Goal: Task Accomplishment & Management: Manage account settings

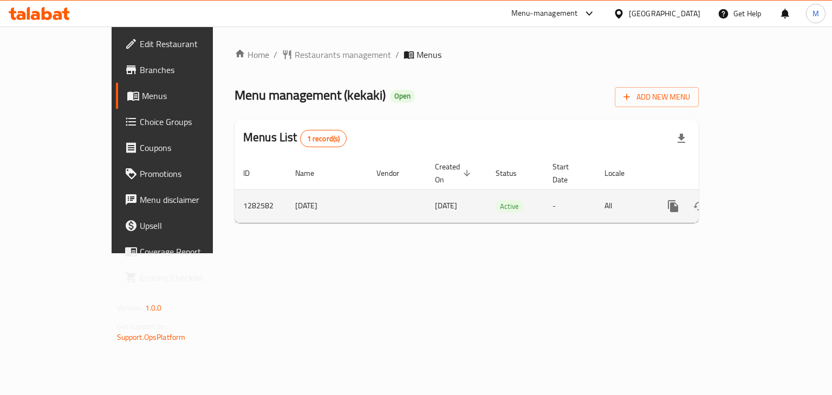
click at [756, 201] on icon "enhanced table" at bounding box center [751, 206] width 10 height 10
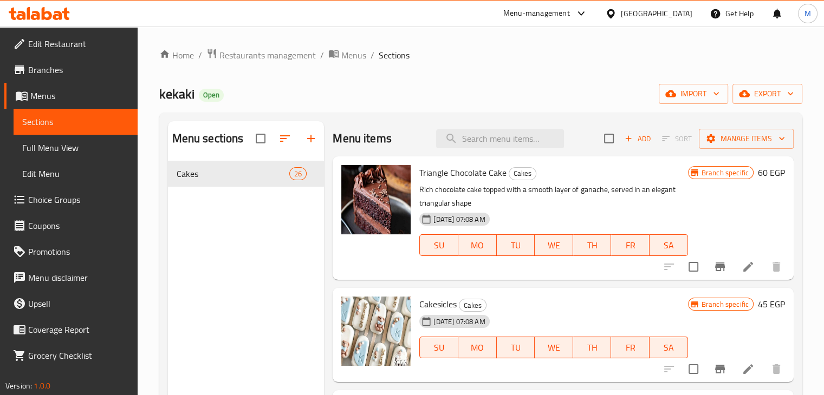
click at [623, 138] on icon "button" at bounding box center [628, 139] width 10 height 10
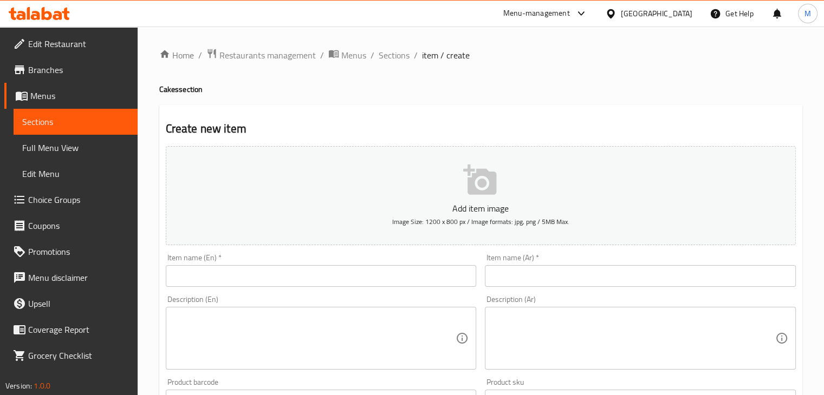
click at [239, 358] on textarea at bounding box center [314, 338] width 283 height 51
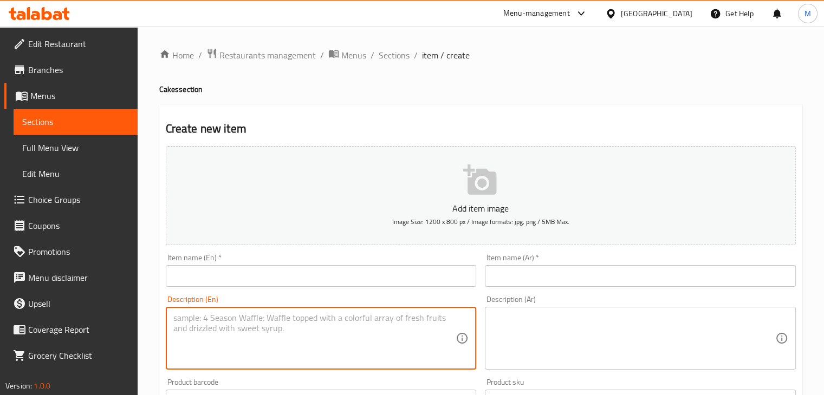
paste textarea "Wokies bites served with three types of sauces: chocolate, caramel, and Kinder"
click at [177, 319] on textarea "Wokies bites served with three types of sauces: chocolate, caramel, and Kinder" at bounding box center [314, 338] width 283 height 51
type textarea "Cookies bites served with three types of sauces: chocolate, caramel, and Kinder"
click at [545, 355] on textarea at bounding box center [633, 338] width 283 height 51
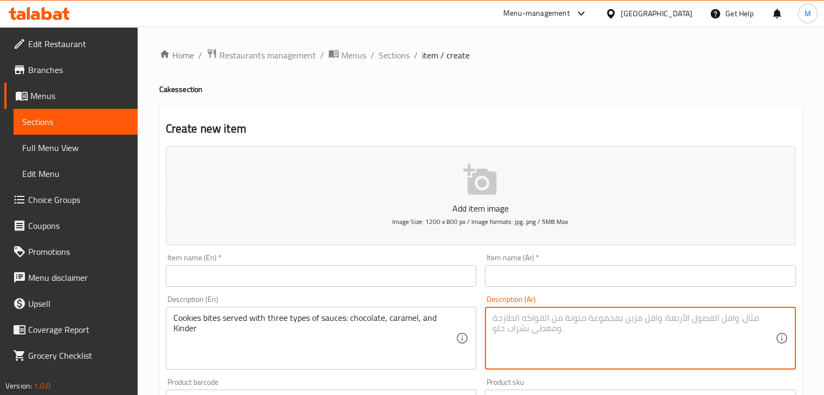
paste textarea "كوكيز بايتس مع ٣ انواع من الصوصات صوص الشوكولاته و صوص الكراميل و صوص الكيندر"
type textarea "كوكيز بايتس مع ٣ انواع من الصوصات صوص الشوكولاته و صوص الكراميل و صوص الكيندر"
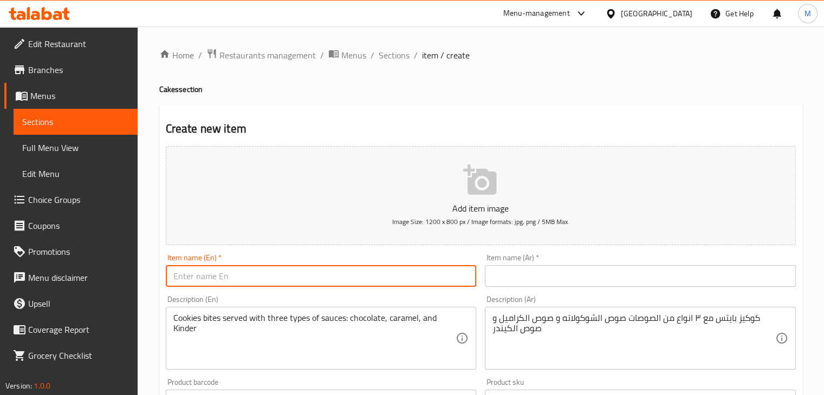
click at [381, 287] on input "text" at bounding box center [321, 276] width 311 height 22
type input "Cookies Bites"
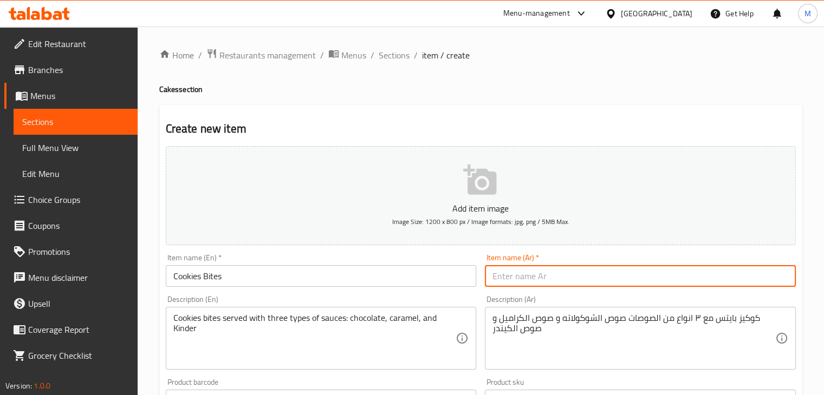
click at [515, 280] on input "text" at bounding box center [640, 276] width 311 height 22
type input ";"
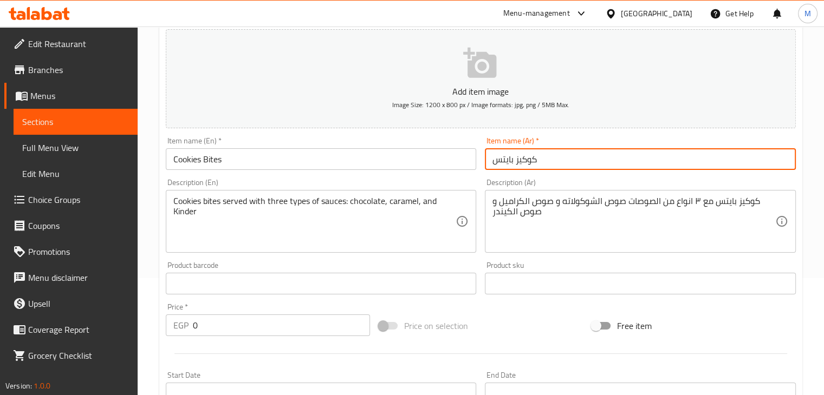
scroll to position [122, 0]
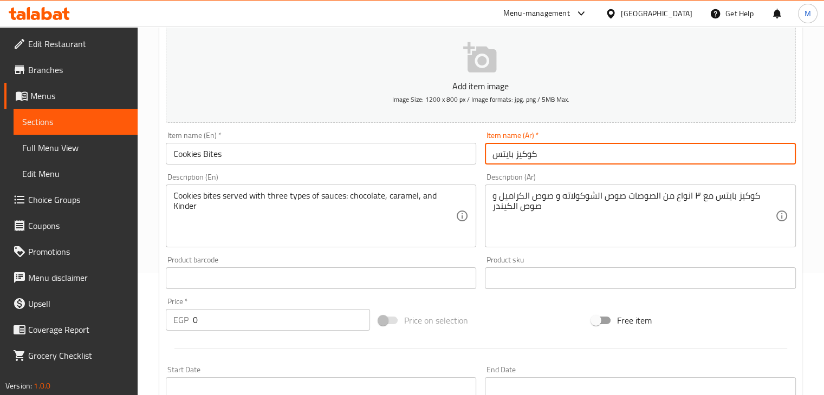
type input "كوكيز بايتس"
click at [236, 334] on div "Price   * EGP 0 Price *" at bounding box center [267, 315] width 213 height 42
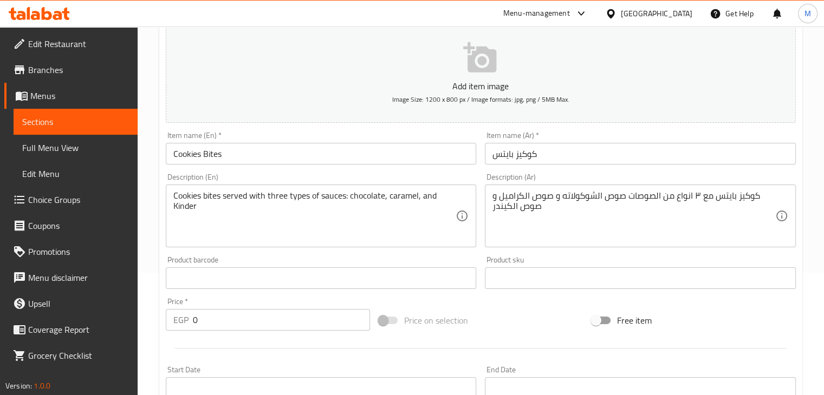
click at [242, 319] on input "0" at bounding box center [281, 320] width 177 height 22
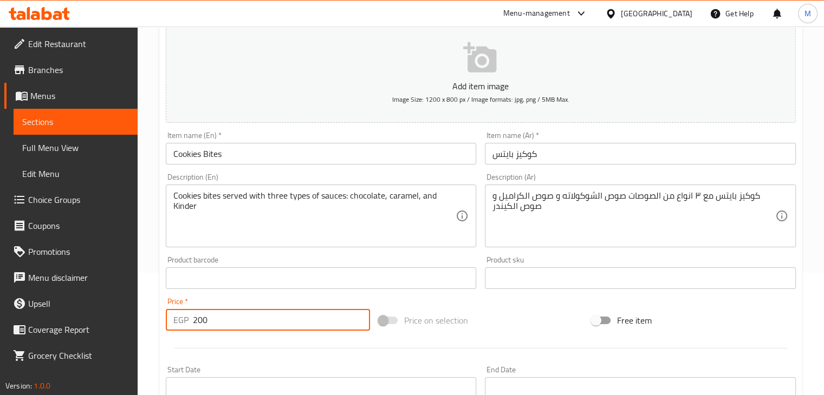
type input "200"
click at [303, 281] on input "text" at bounding box center [321, 279] width 311 height 22
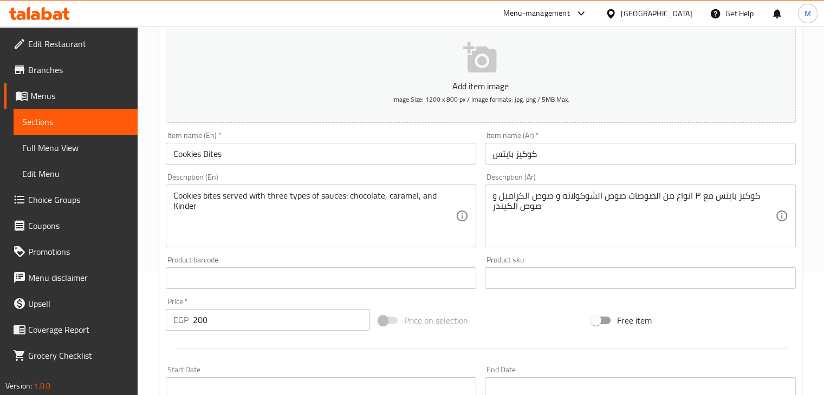
click at [346, 295] on div "Price   * EGP 200 Price *" at bounding box center [267, 315] width 213 height 42
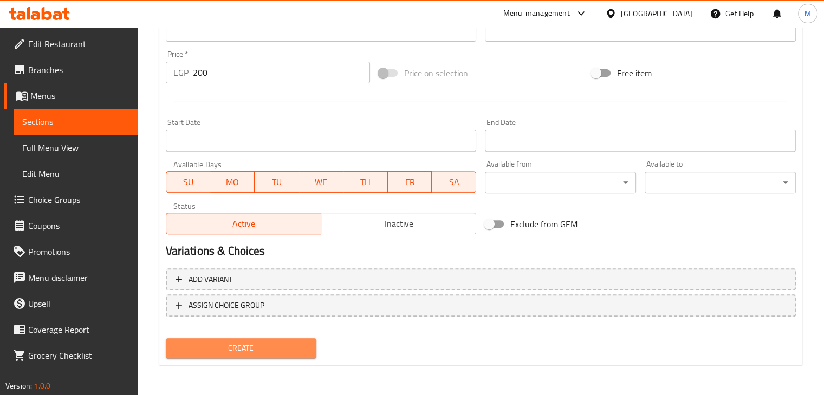
click at [288, 340] on button "Create" at bounding box center [241, 349] width 151 height 20
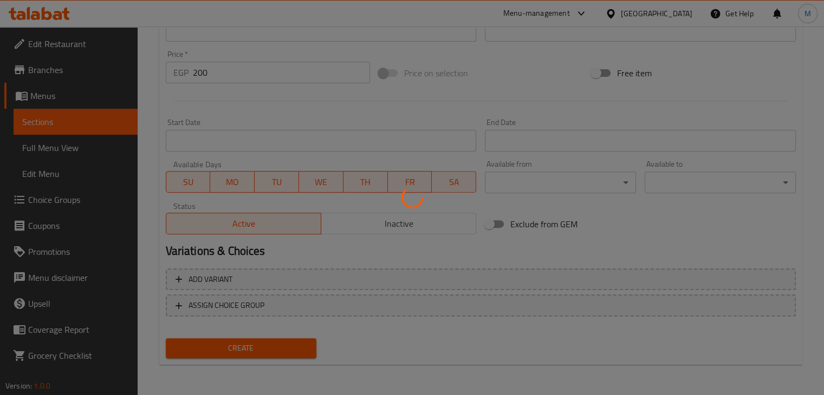
type input "0"
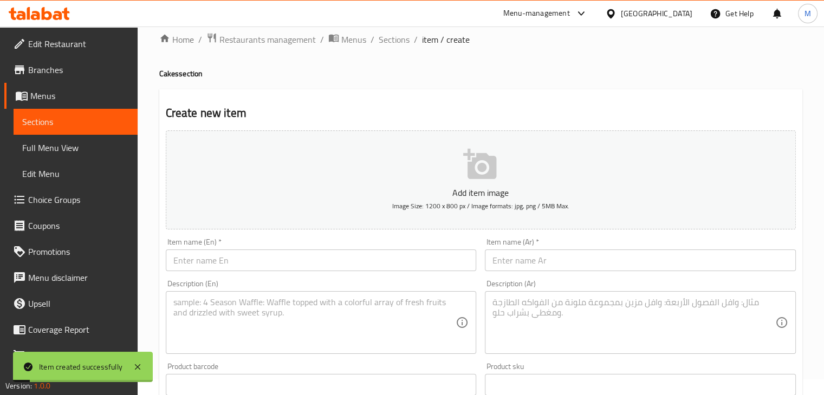
scroll to position [0, 0]
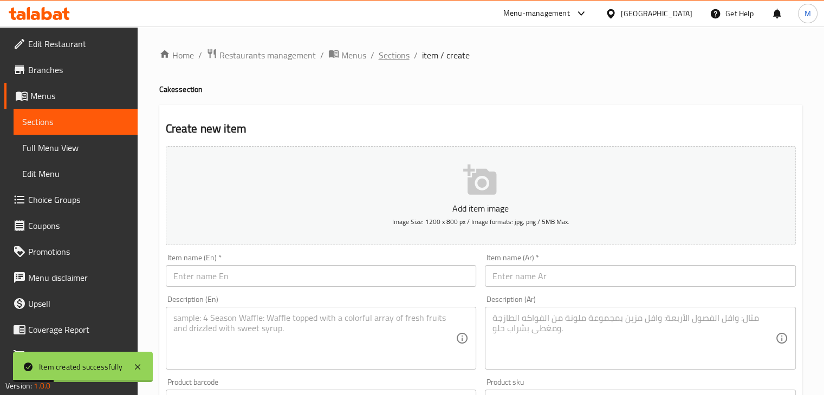
click at [395, 53] on span "Sections" at bounding box center [394, 55] width 31 height 13
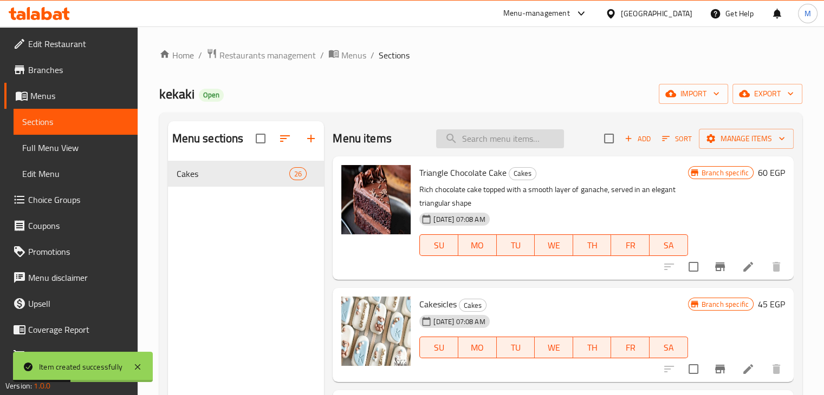
click at [477, 141] on input "search" at bounding box center [500, 138] width 128 height 19
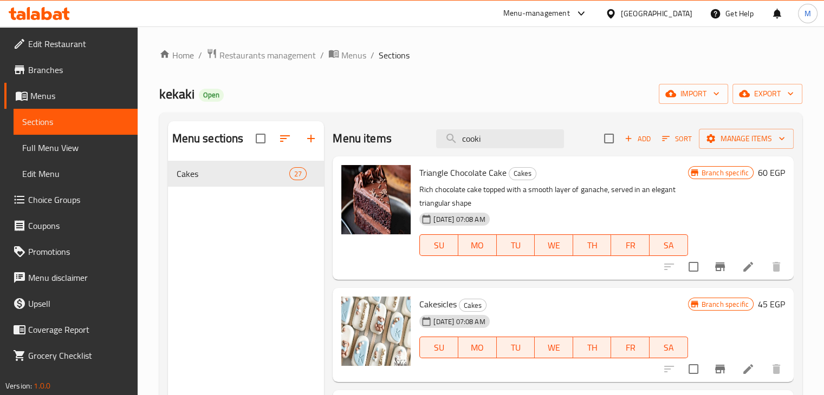
click at [504, 126] on div "Menu items cooki Add Sort Manage items" at bounding box center [563, 138] width 461 height 35
click at [497, 133] on input "cooki" at bounding box center [500, 138] width 128 height 19
type input "cookies"
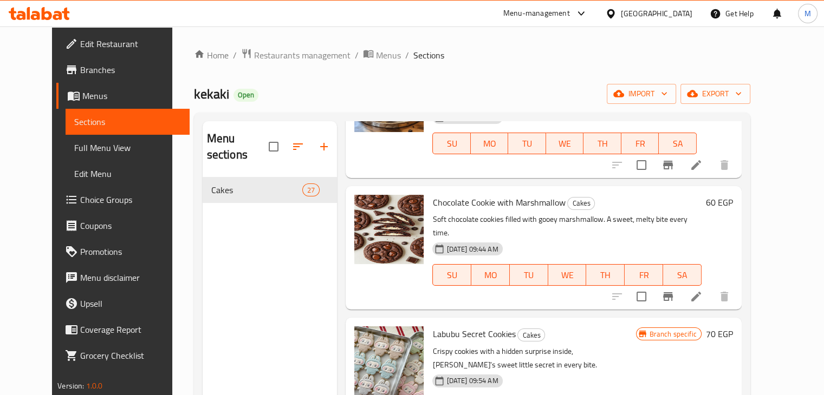
scroll to position [152, 0]
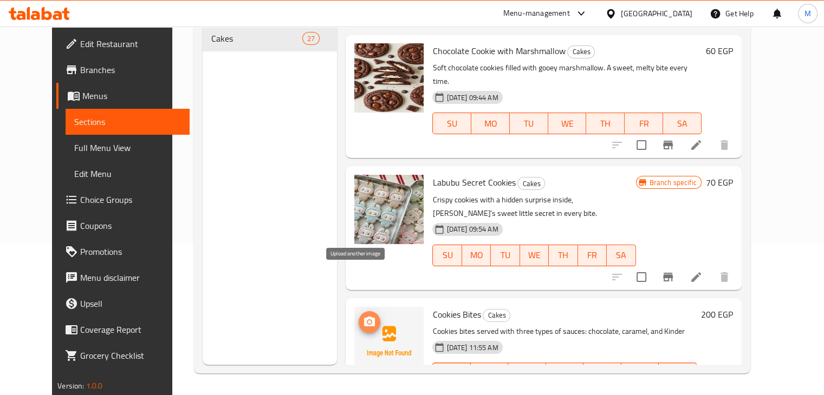
click at [363, 316] on icon "upload picture" at bounding box center [369, 322] width 13 height 13
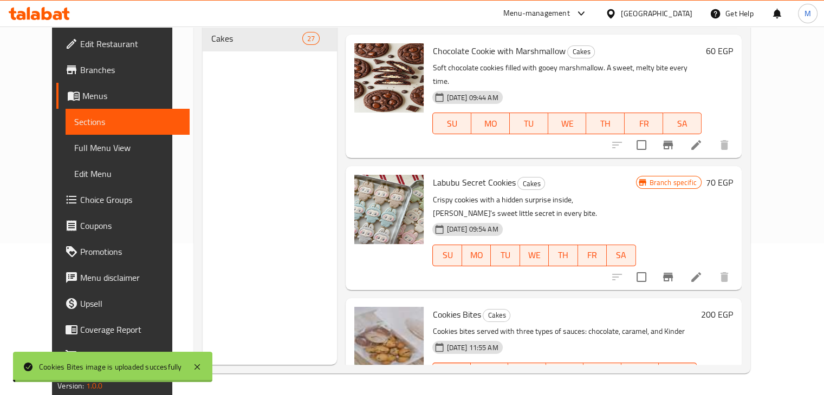
scroll to position [0, 0]
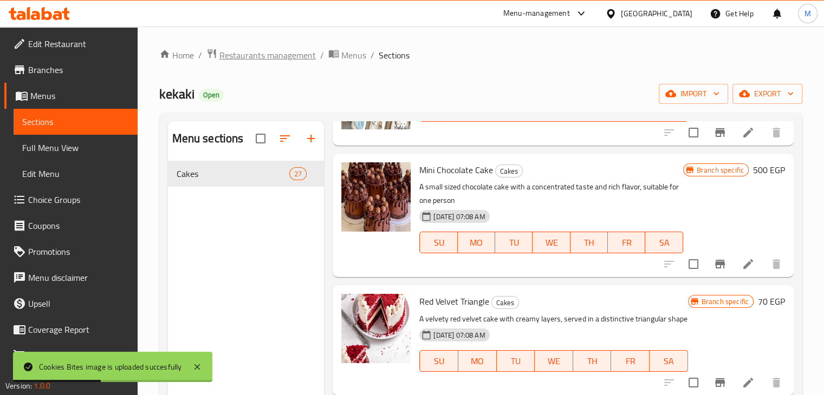
click at [271, 52] on span "Restaurants management" at bounding box center [267, 55] width 96 height 13
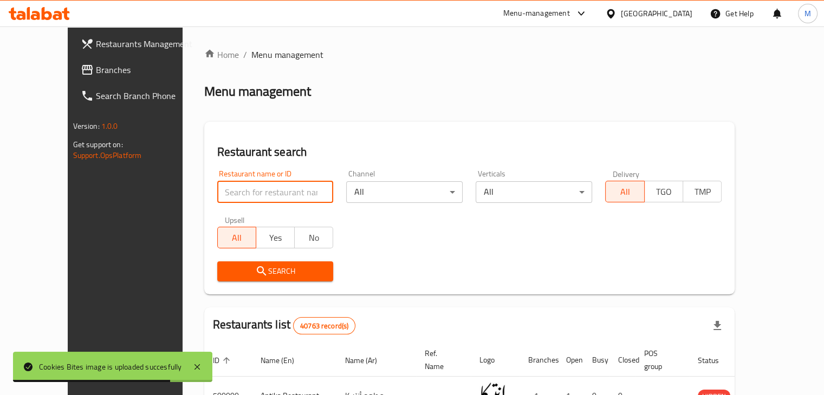
click at [249, 190] on input "search" at bounding box center [275, 192] width 116 height 22
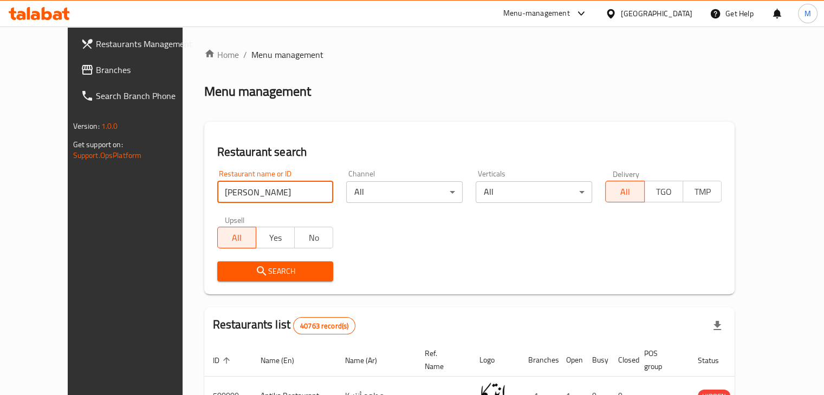
click button "Search" at bounding box center [275, 272] width 116 height 20
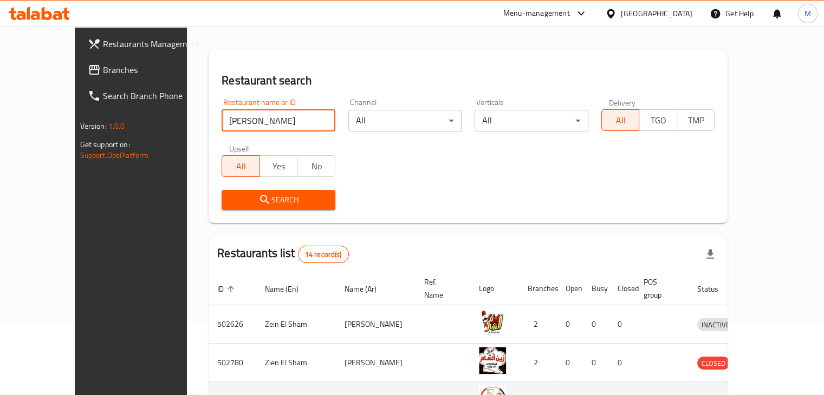
scroll to position [50, 0]
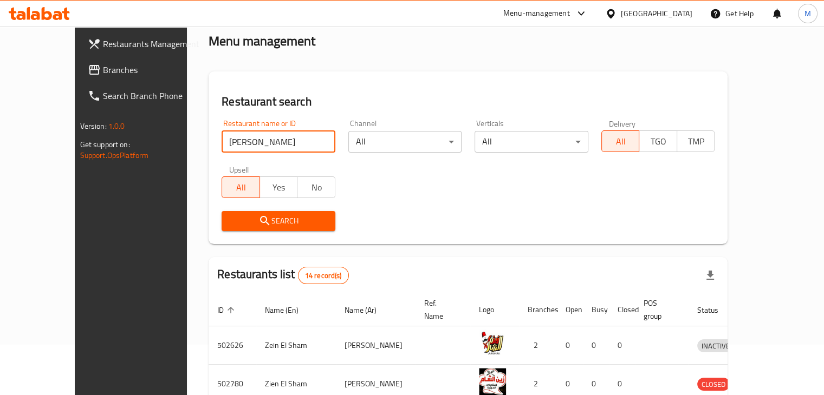
click at [231, 145] on input "[PERSON_NAME]" at bounding box center [279, 142] width 114 height 22
type input "~"
click button "Search" at bounding box center [279, 221] width 114 height 20
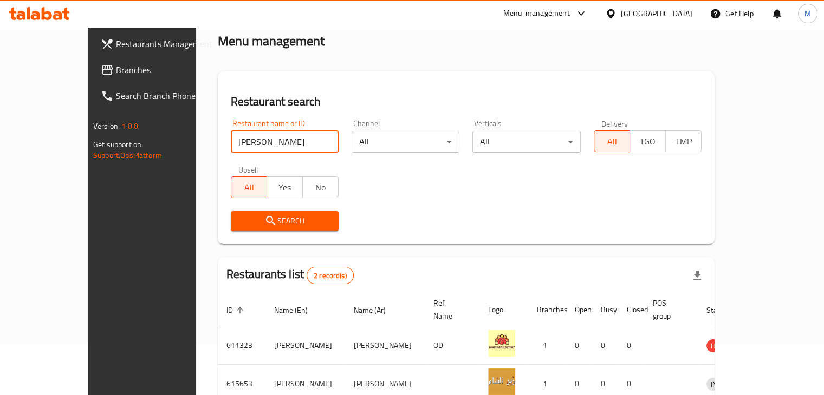
scroll to position [104, 0]
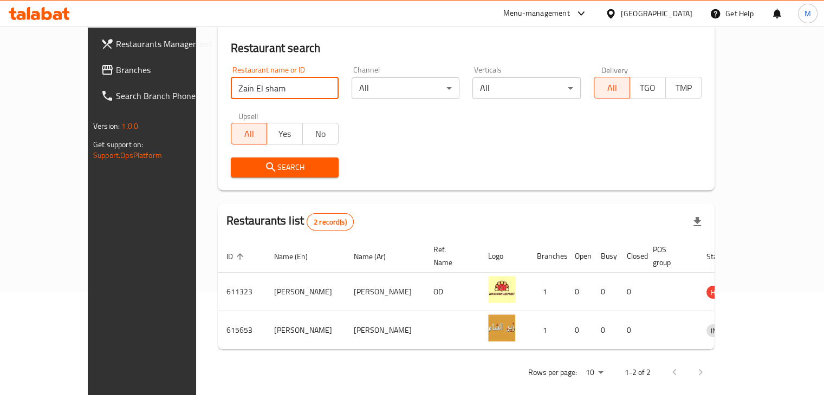
type input "Zain El sham"
click button "Search" at bounding box center [285, 168] width 108 height 20
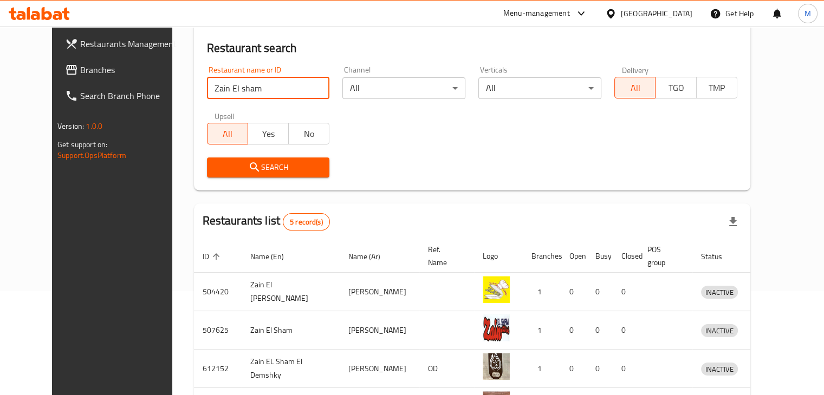
scroll to position [230, 0]
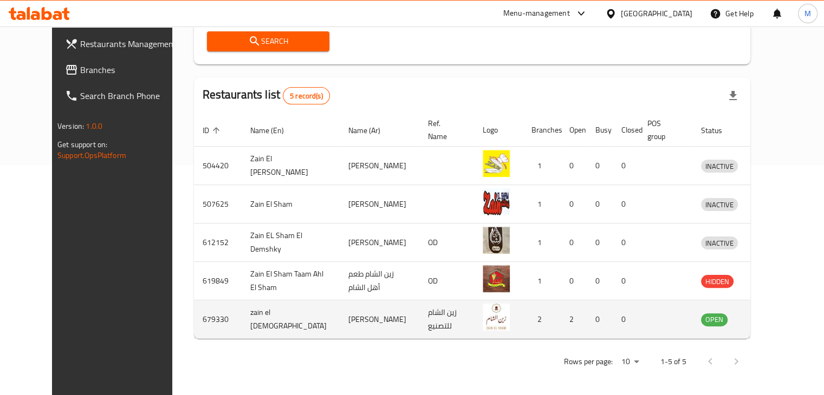
click at [772, 321] on icon "enhanced table" at bounding box center [766, 320] width 12 height 9
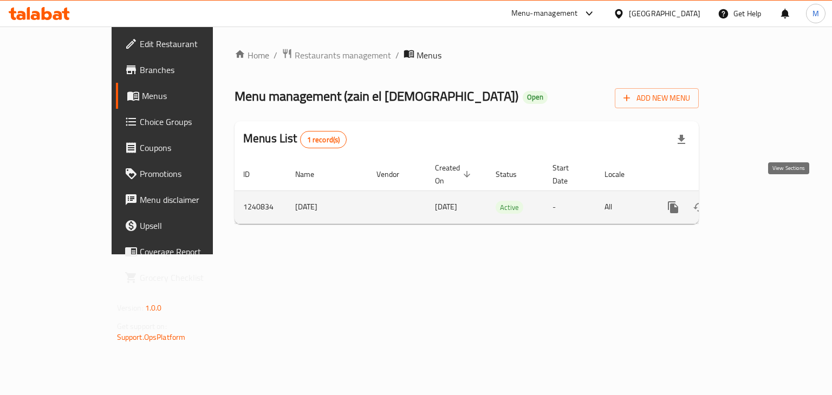
click at [764, 196] on link "enhanced table" at bounding box center [751, 207] width 26 height 26
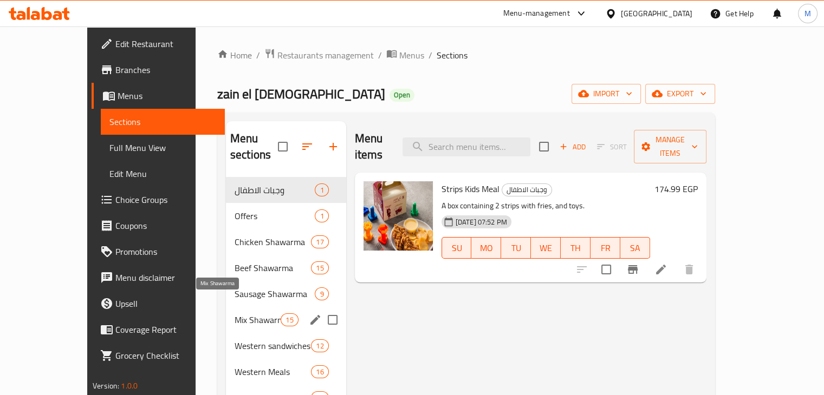
click at [235, 340] on span "Western sandwiches" at bounding box center [273, 346] width 76 height 13
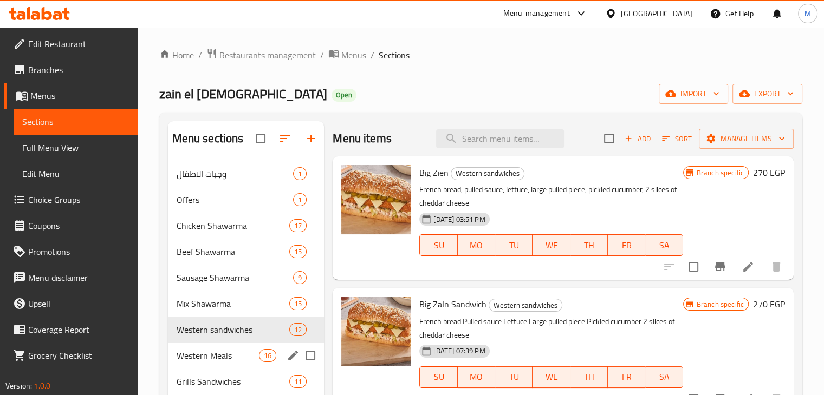
click at [222, 365] on div "Western Meals 16" at bounding box center [246, 356] width 157 height 26
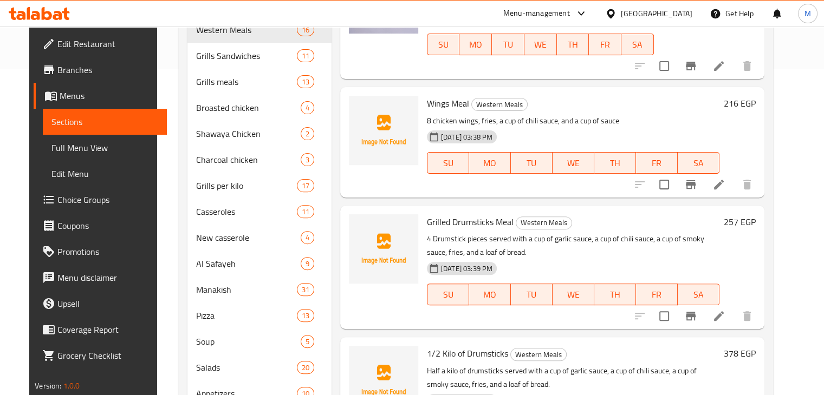
scroll to position [1200, 0]
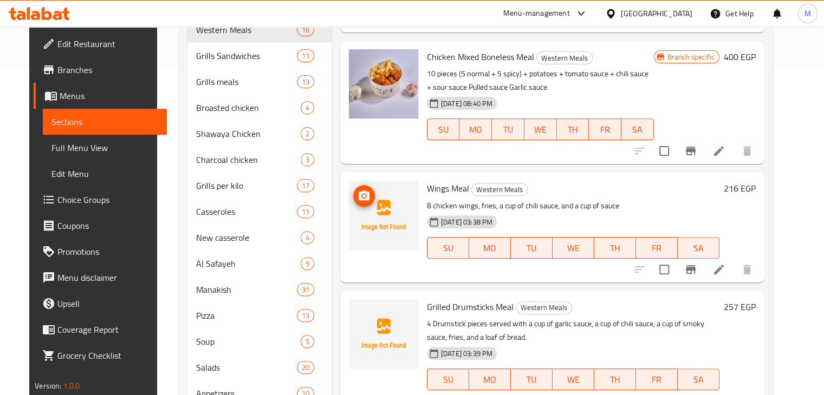
click at [361, 191] on icon "upload picture" at bounding box center [364, 196] width 11 height 10
click at [563, 211] on div "[DATE] 03:38 PM SU MO TU WE TH FR SA" at bounding box center [572, 240] width 301 height 58
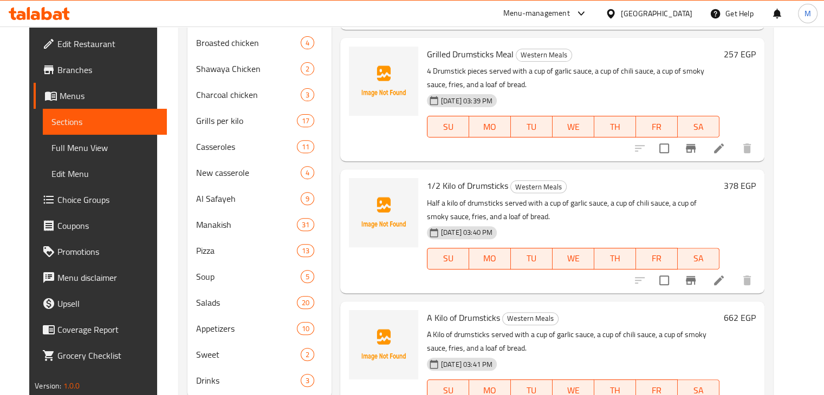
scroll to position [424, 0]
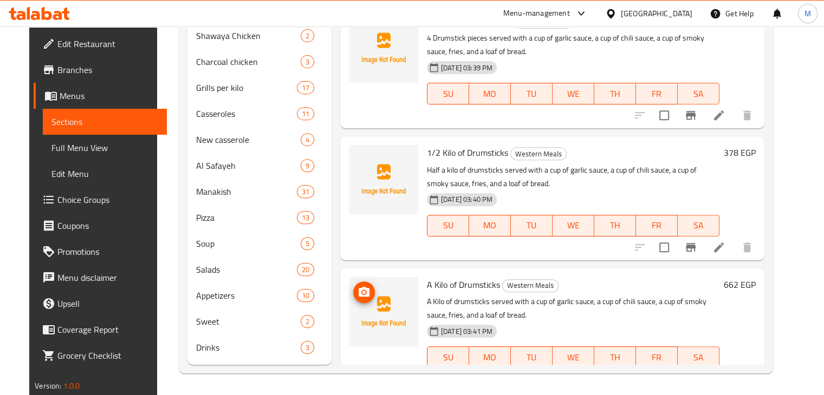
click at [359, 286] on icon "upload picture" at bounding box center [363, 292] width 13 height 13
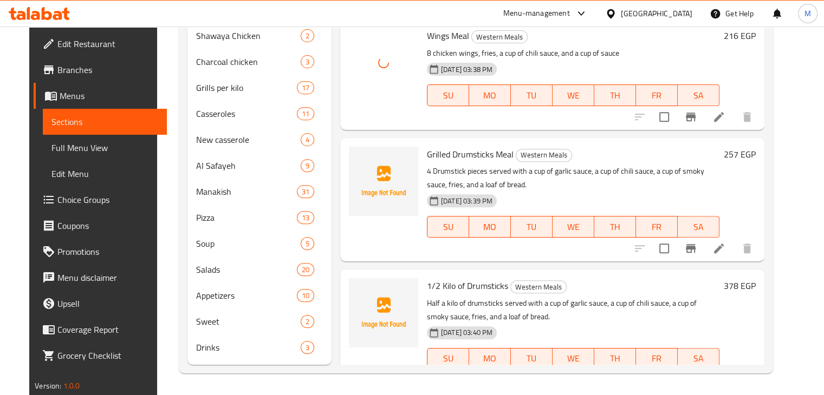
scroll to position [1246, 0]
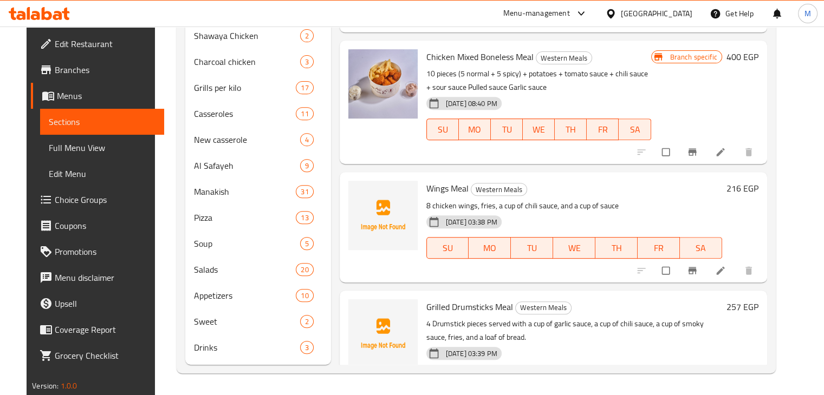
scroll to position [1116, 0]
click at [358, 193] on icon "upload picture" at bounding box center [361, 197] width 9 height 8
click at [354, 186] on button "upload picture" at bounding box center [364, 197] width 22 height 22
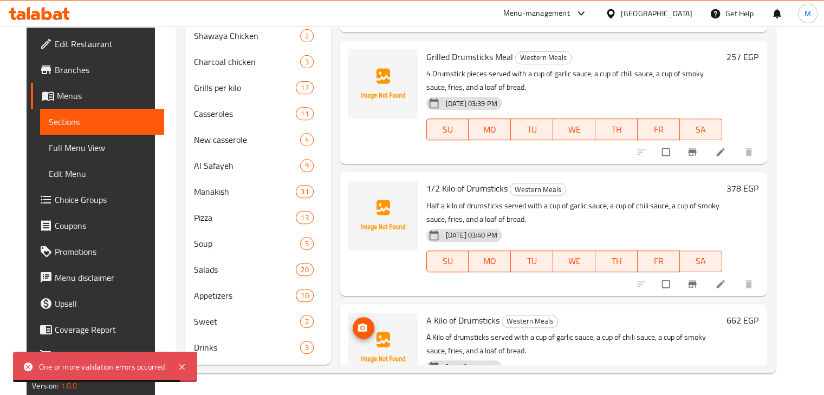
scroll to position [1374, 0]
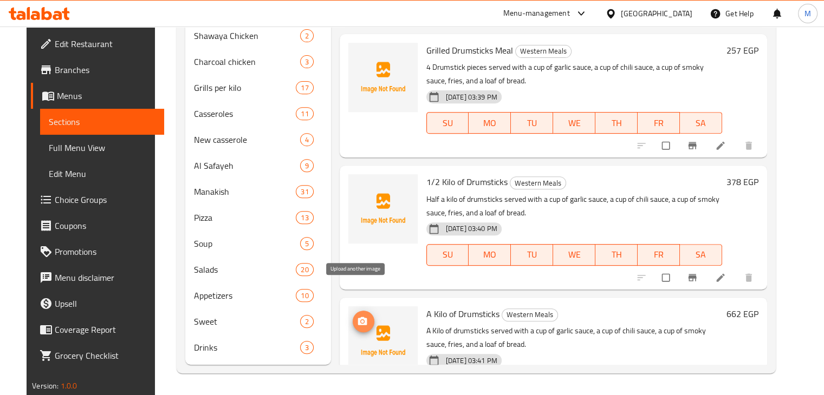
click at [361, 320] on circle "upload picture" at bounding box center [362, 321] width 3 height 3
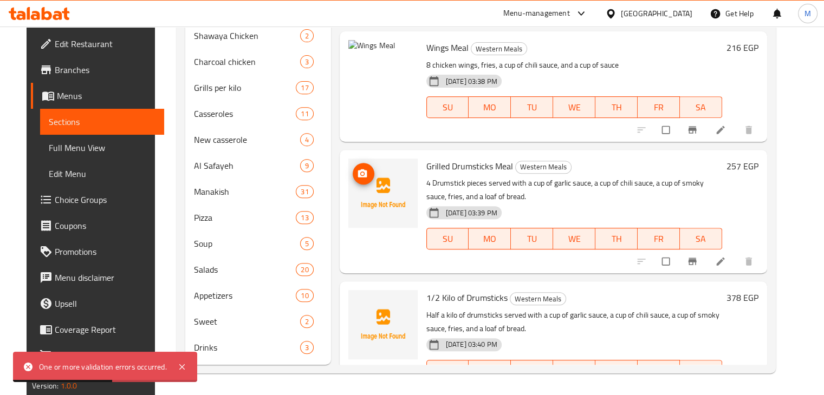
scroll to position [1402, 0]
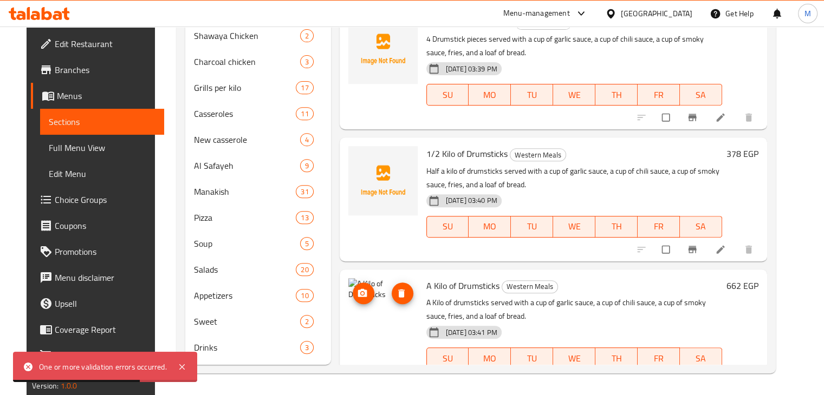
click at [359, 283] on button "upload picture" at bounding box center [364, 294] width 22 height 22
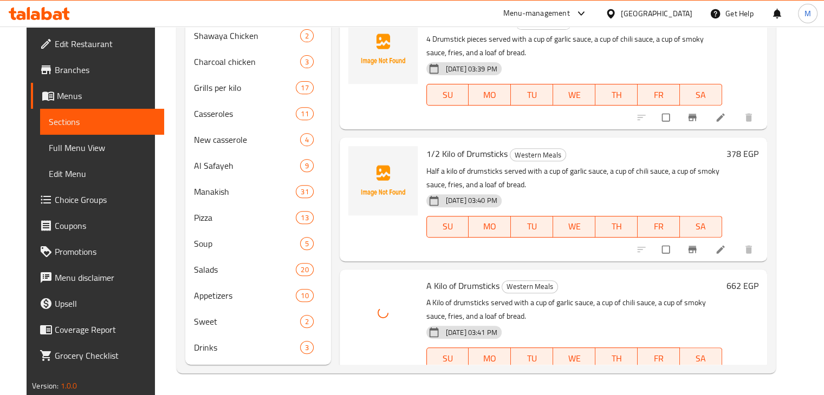
click at [498, 190] on div "19-08-2025 03:40 PM SU MO TU WE TH FR SA" at bounding box center [574, 219] width 304 height 58
click at [472, 165] on p "Half a kilo of drumsticks served with a cup of garlic sauce, a cup of chili sau…" at bounding box center [574, 178] width 296 height 27
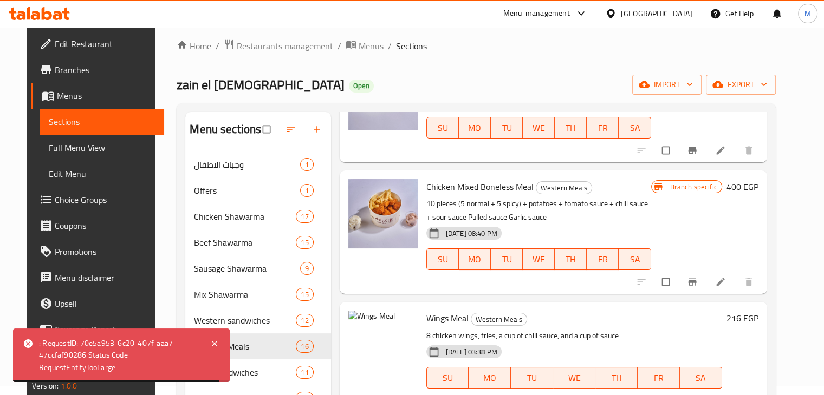
scroll to position [0, 0]
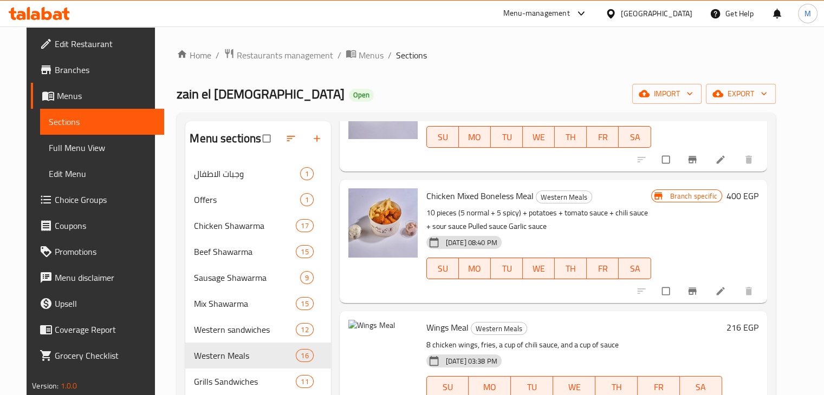
click at [54, 10] on icon at bounding box center [39, 13] width 61 height 13
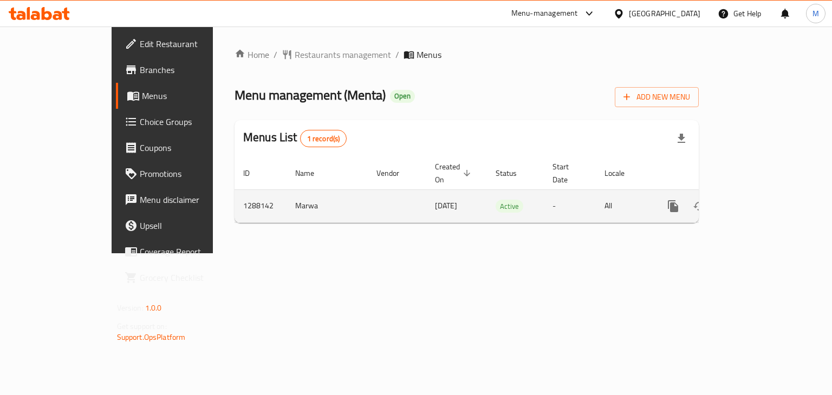
click at [758, 200] on icon "enhanced table" at bounding box center [751, 206] width 13 height 13
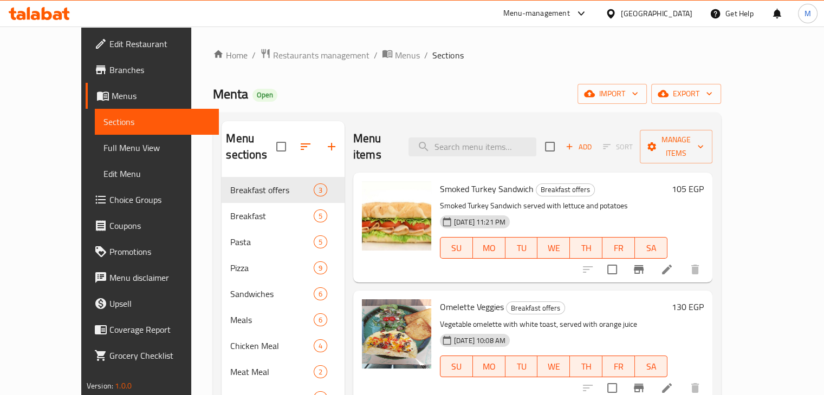
scroll to position [152, 0]
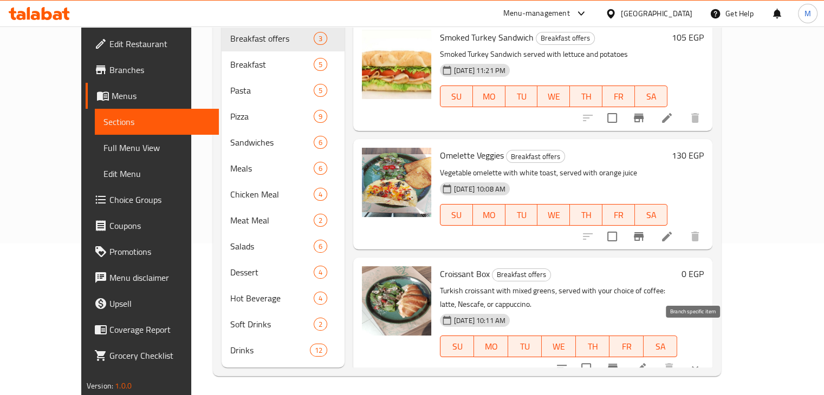
click at [619, 362] on icon "Branch-specific-item" at bounding box center [612, 368] width 13 height 13
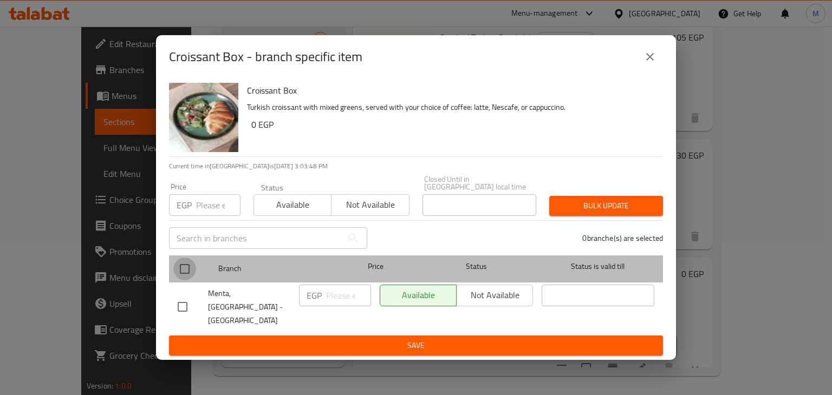
click at [190, 266] on input "checkbox" at bounding box center [184, 269] width 23 height 23
checkbox input "true"
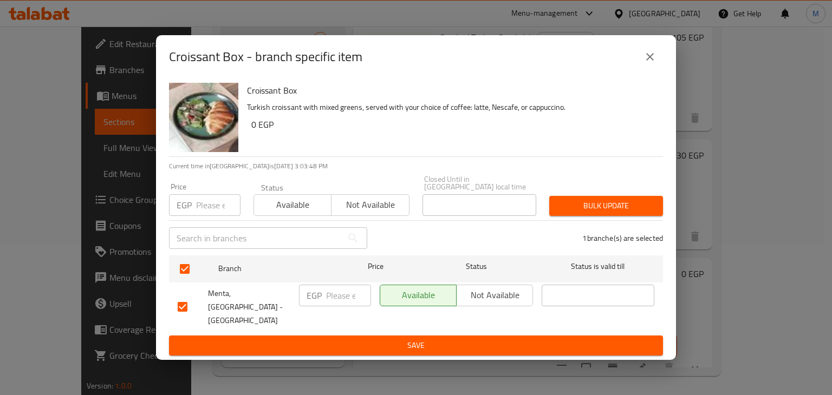
click at [213, 208] on input "number" at bounding box center [218, 205] width 44 height 22
type input "150"
click at [574, 197] on div "Bulk update" at bounding box center [606, 206] width 127 height 33
click at [577, 200] on button "Bulk update" at bounding box center [606, 206] width 114 height 20
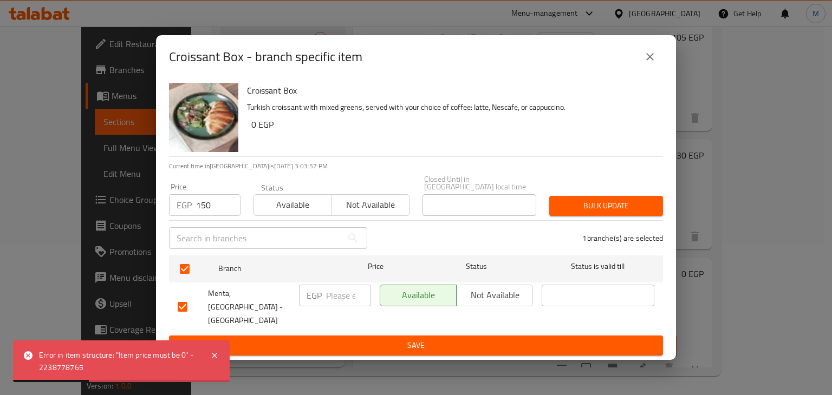
click at [649, 63] on icon "close" at bounding box center [649, 56] width 13 height 13
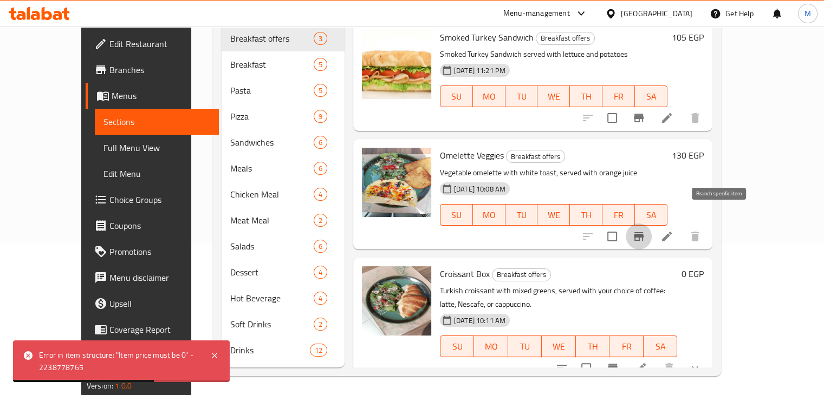
click at [652, 227] on button "Branch-specific-item" at bounding box center [639, 237] width 26 height 26
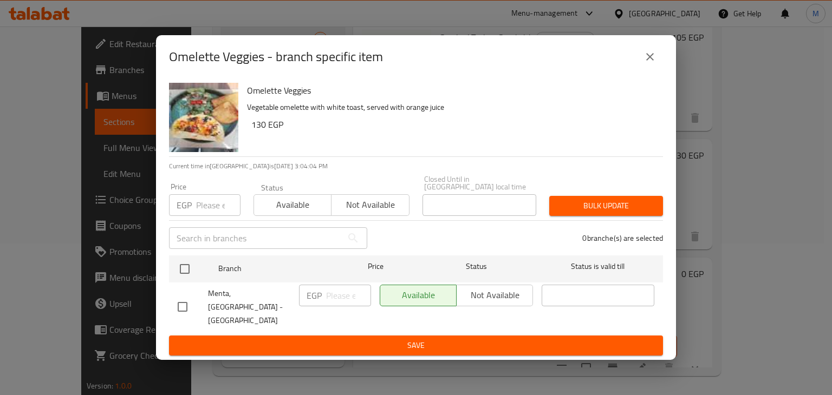
click at [641, 65] on button "close" at bounding box center [650, 57] width 26 height 26
